Goal: Find specific page/section: Find specific page/section

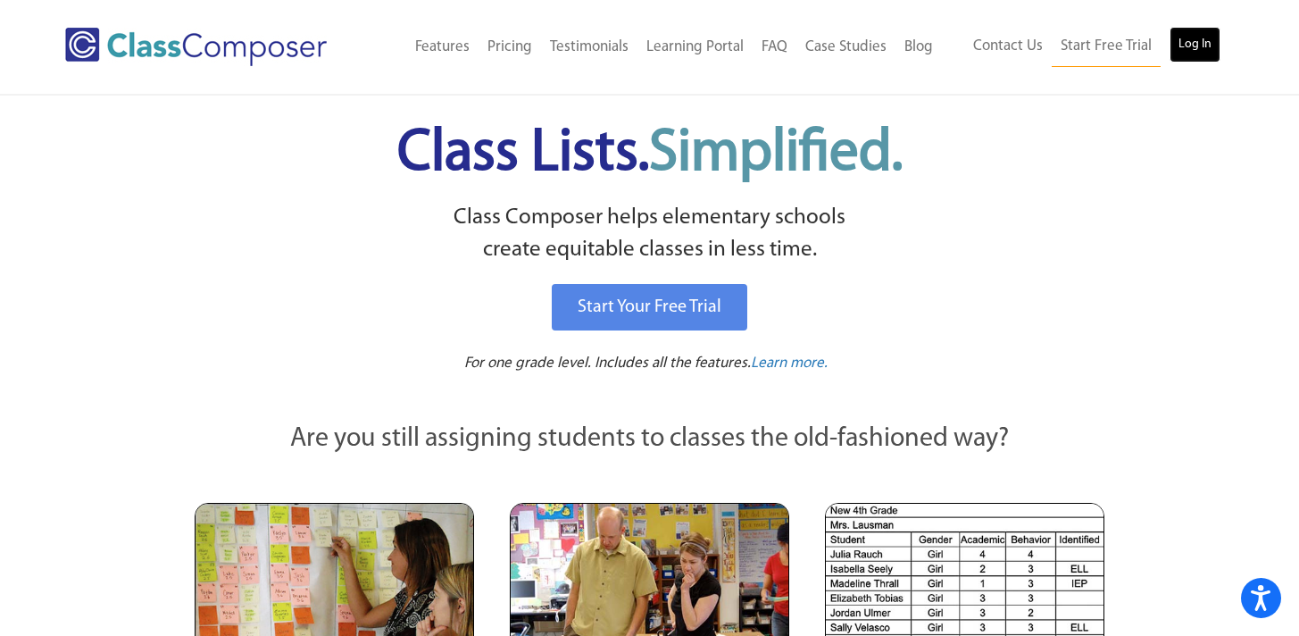
click at [1195, 55] on link "Log In" at bounding box center [1195, 45] width 51 height 36
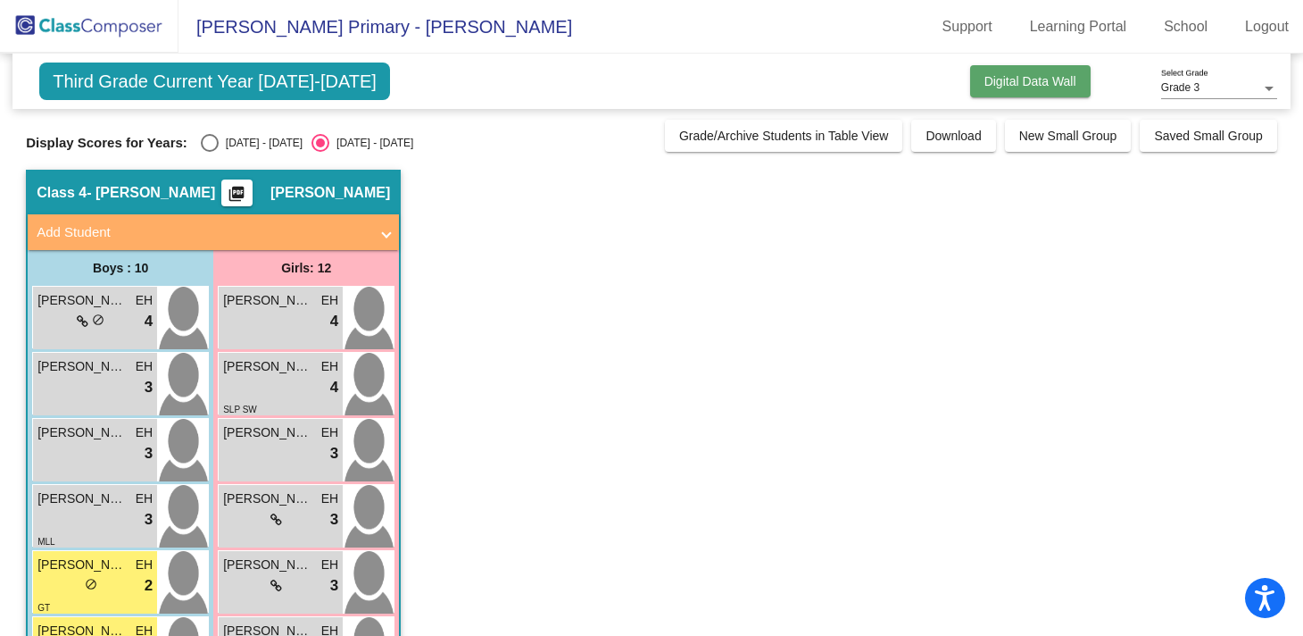
click at [1043, 86] on span "Digital Data Wall" at bounding box center [1031, 81] width 92 height 14
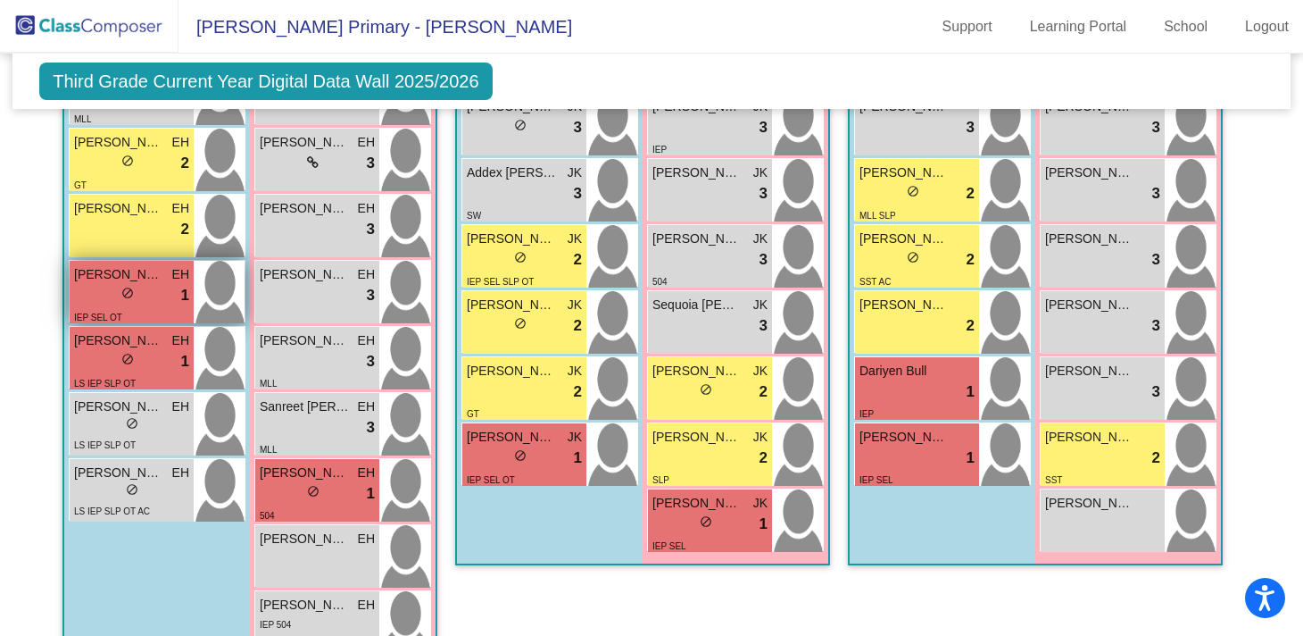
scroll to position [1697, 0]
click at [149, 296] on div "lock do_not_disturb_alt 1" at bounding box center [131, 294] width 115 height 23
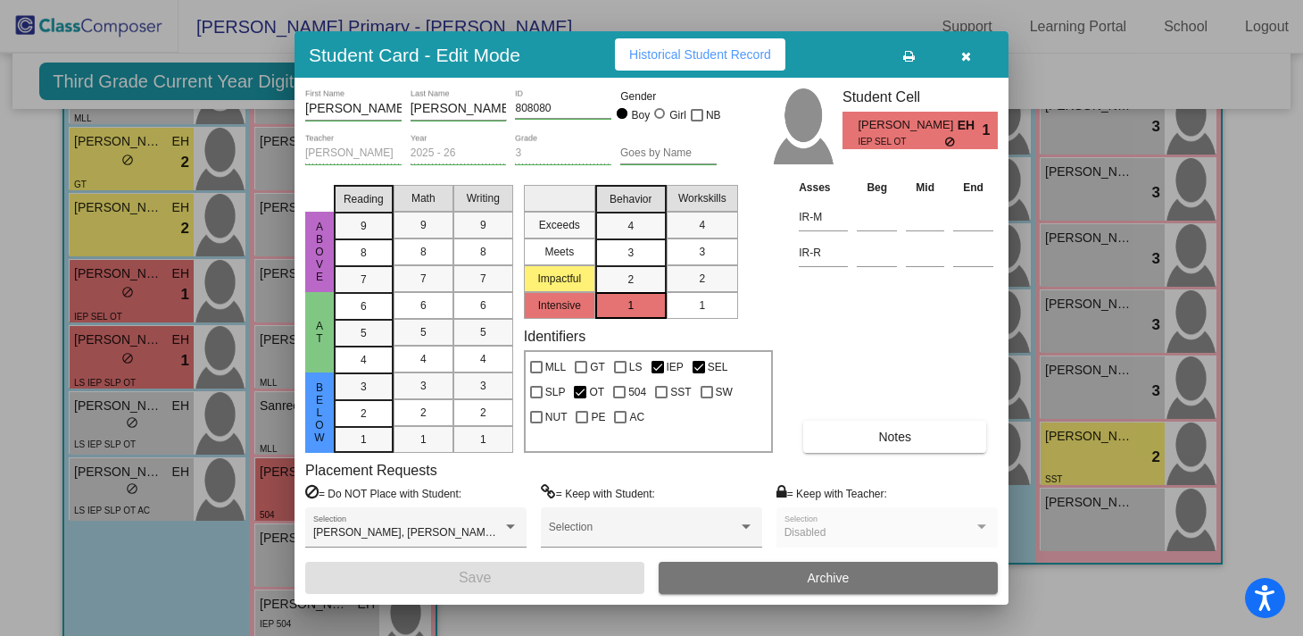
click at [715, 48] on span "Historical Student Record" at bounding box center [700, 54] width 142 height 14
click at [964, 50] on icon "button" at bounding box center [967, 56] width 10 height 12
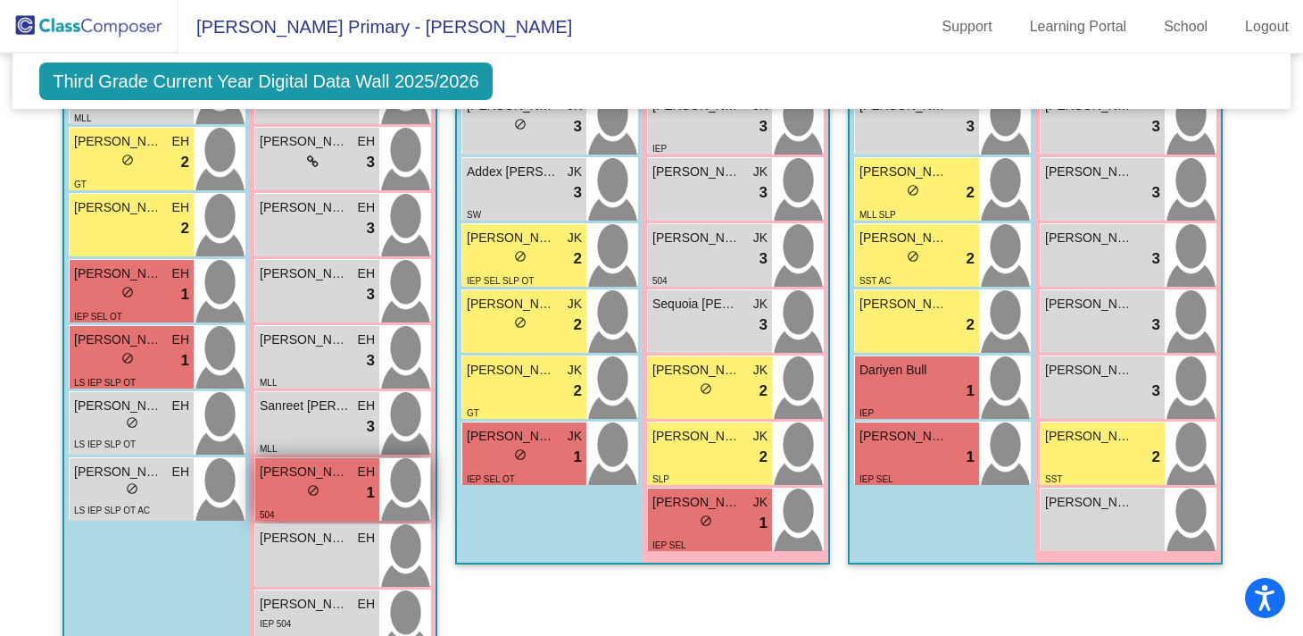
click at [329, 487] on div "lock do_not_disturb_alt 1" at bounding box center [317, 492] width 115 height 23
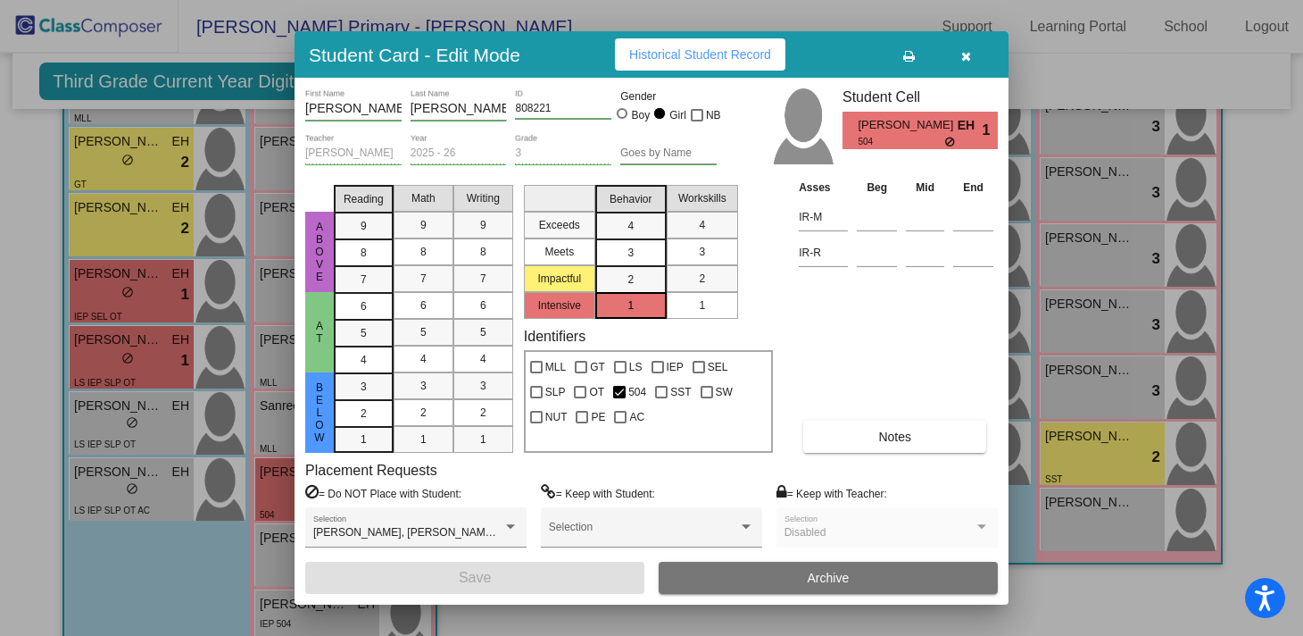
click at [729, 68] on button "Historical Student Record" at bounding box center [700, 54] width 171 height 32
click at [973, 54] on button "button" at bounding box center [965, 54] width 57 height 32
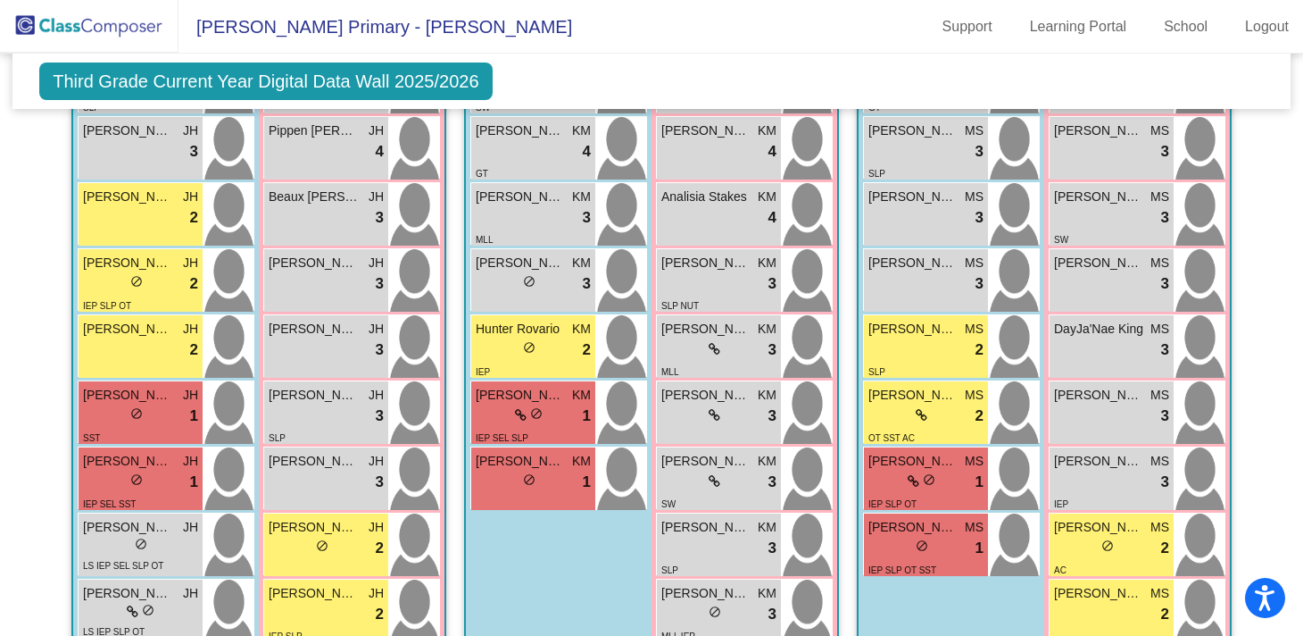
scroll to position [702, 0]
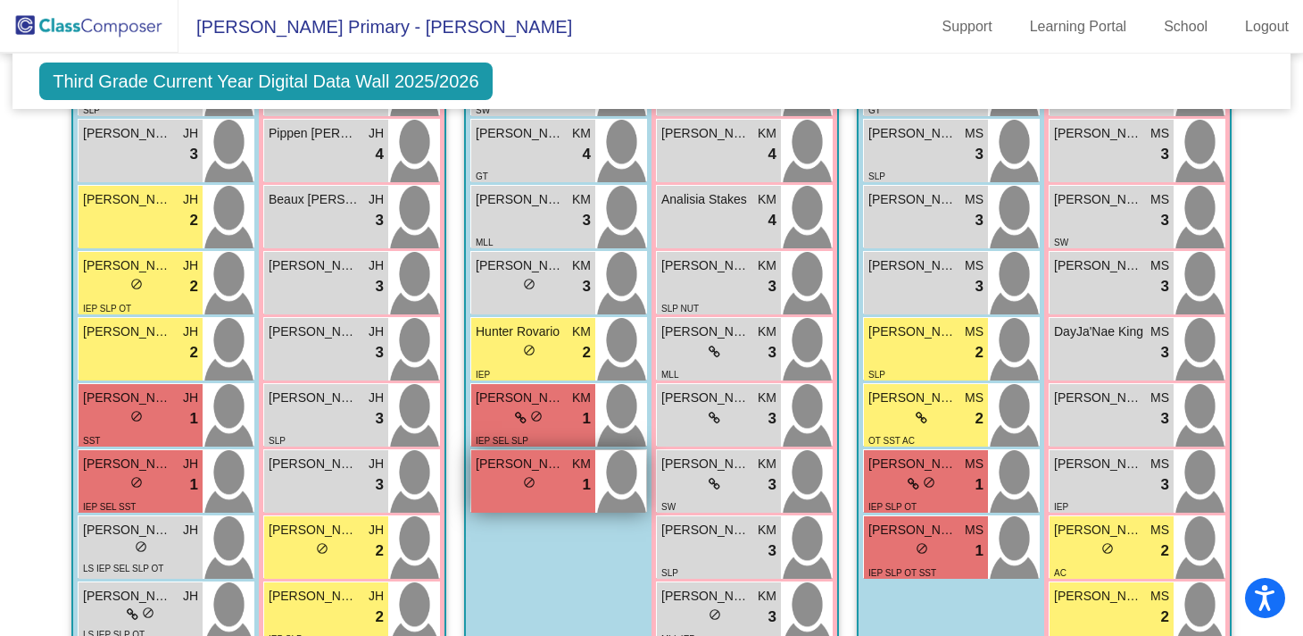
click at [507, 473] on div "lock do_not_disturb_alt 1" at bounding box center [533, 484] width 115 height 23
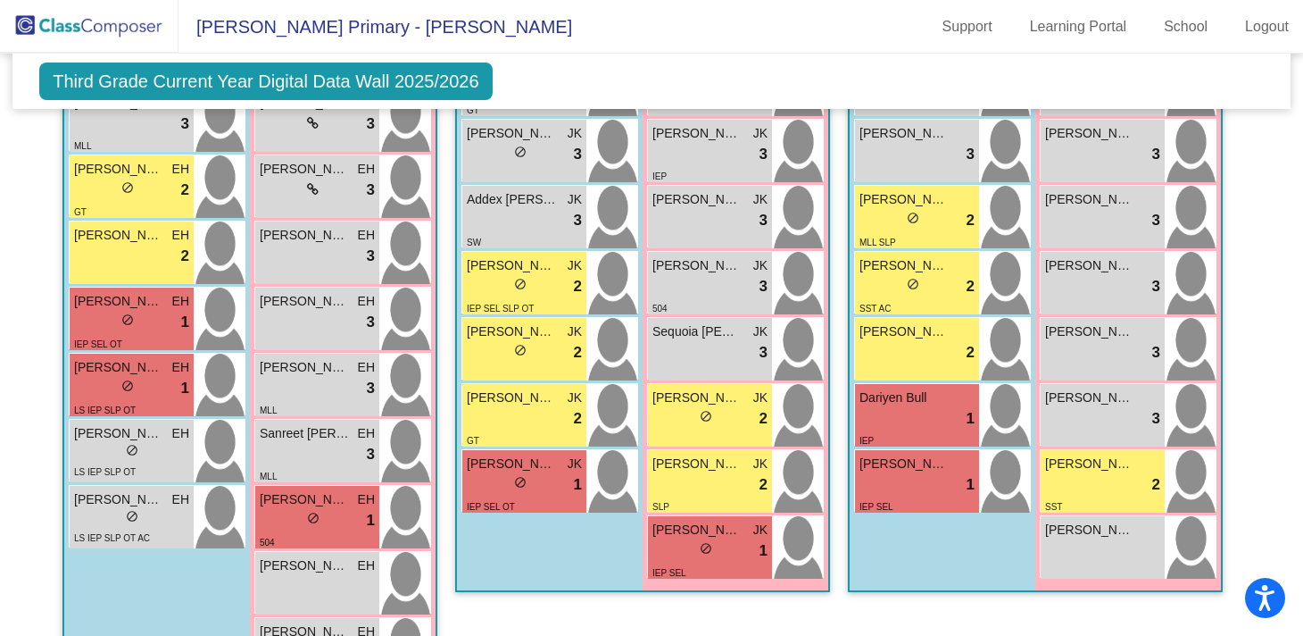
scroll to position [0, 0]
click at [719, 42] on mat-toolbar "Blaine Primary - Elizabeth Support Learning Portal School Logout" at bounding box center [651, 27] width 1303 height 54
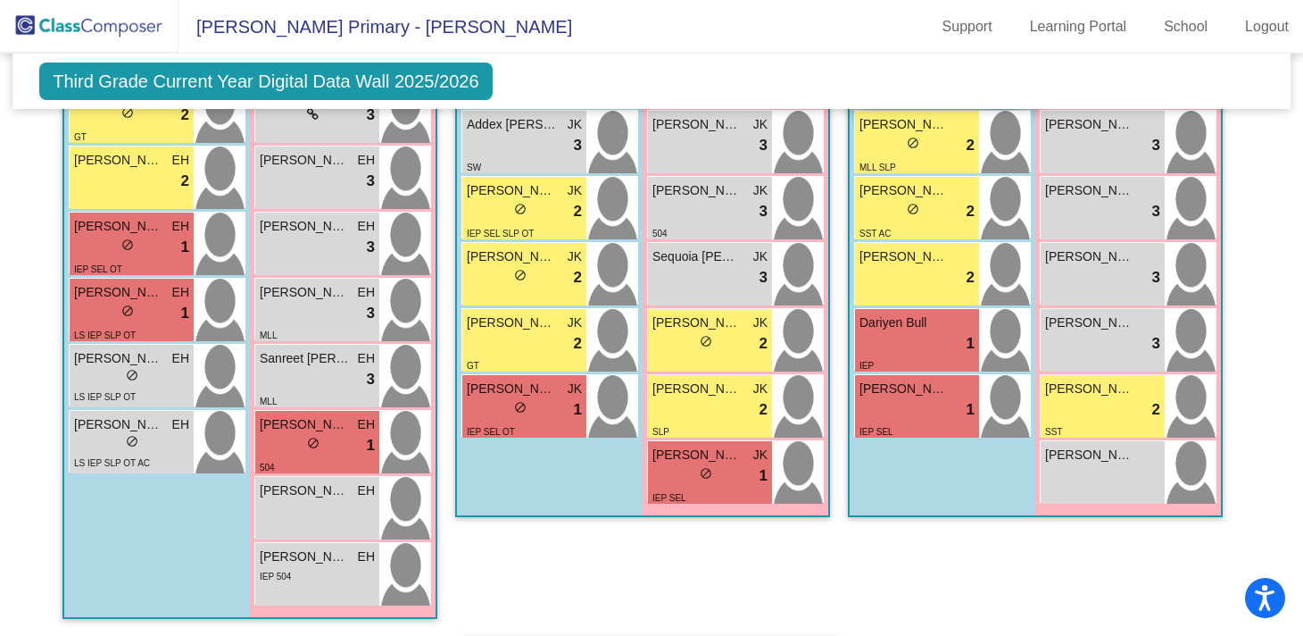
scroll to position [1746, 0]
